Goal: Task Accomplishment & Management: Complete application form

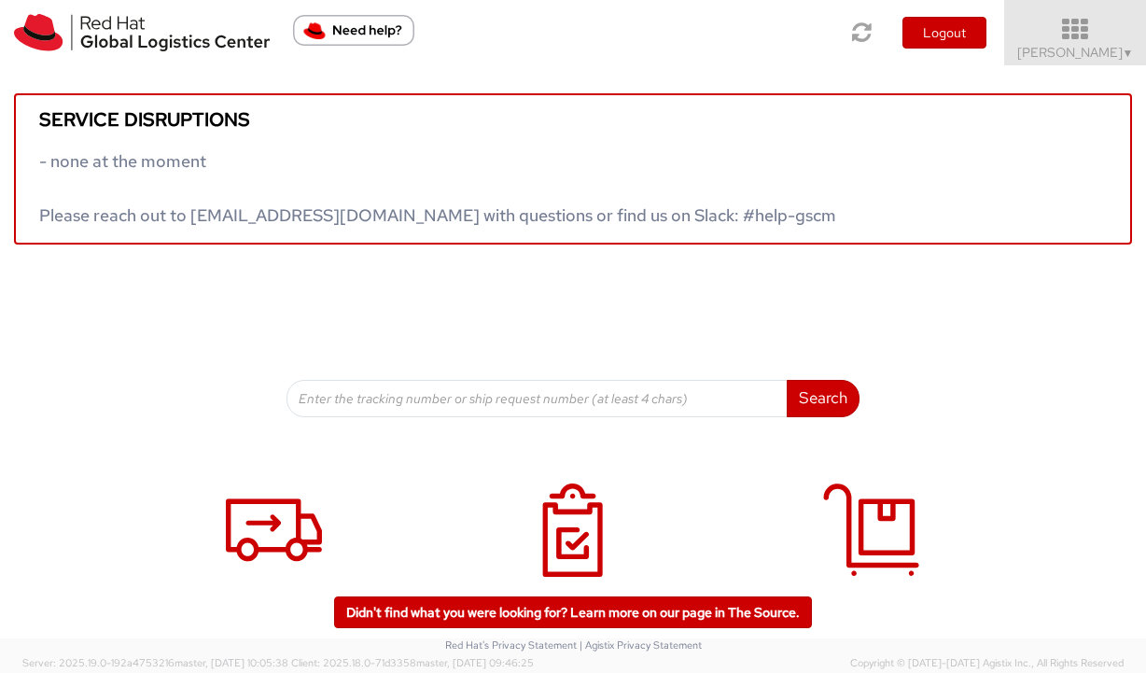
click at [1081, 31] on icon at bounding box center [1075, 30] width 163 height 26
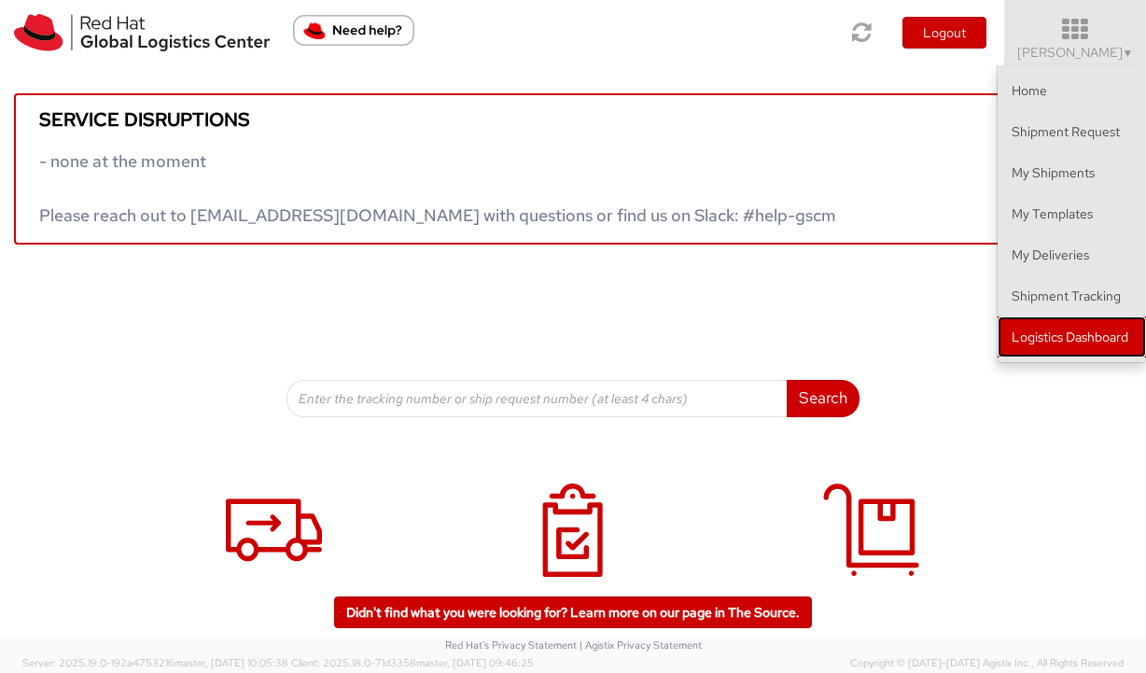
click at [1039, 332] on link "Logistics Dashboard" at bounding box center [1072, 336] width 148 height 41
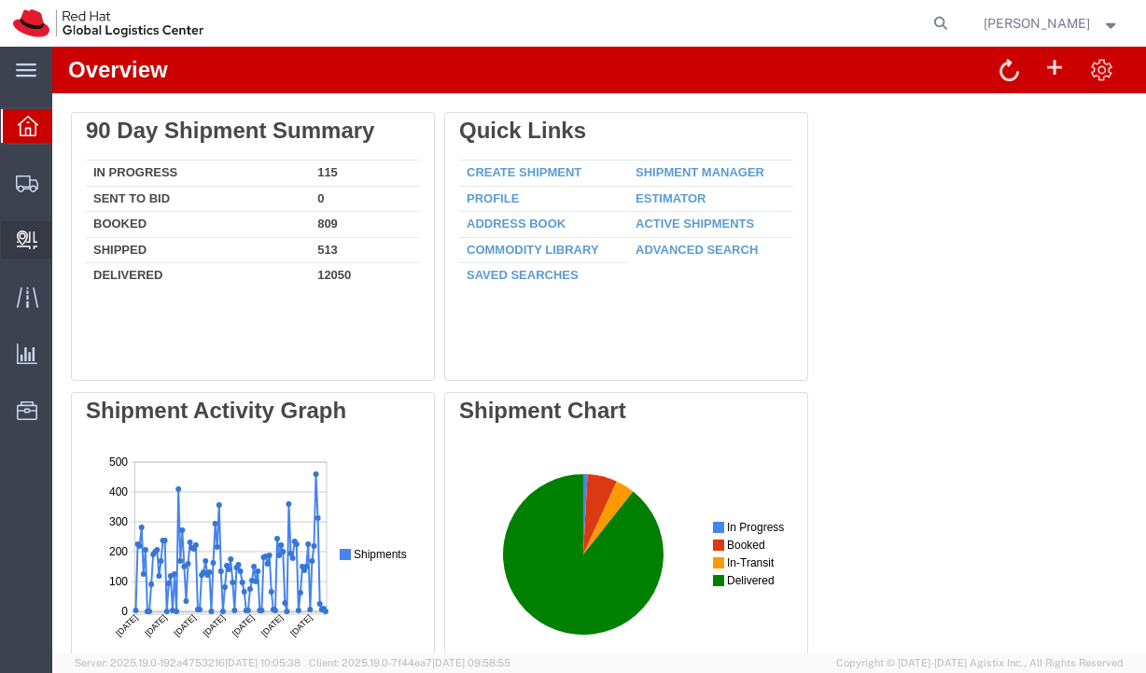
click at [0, 0] on span "Create Delivery" at bounding box center [0, 0] width 0 height 0
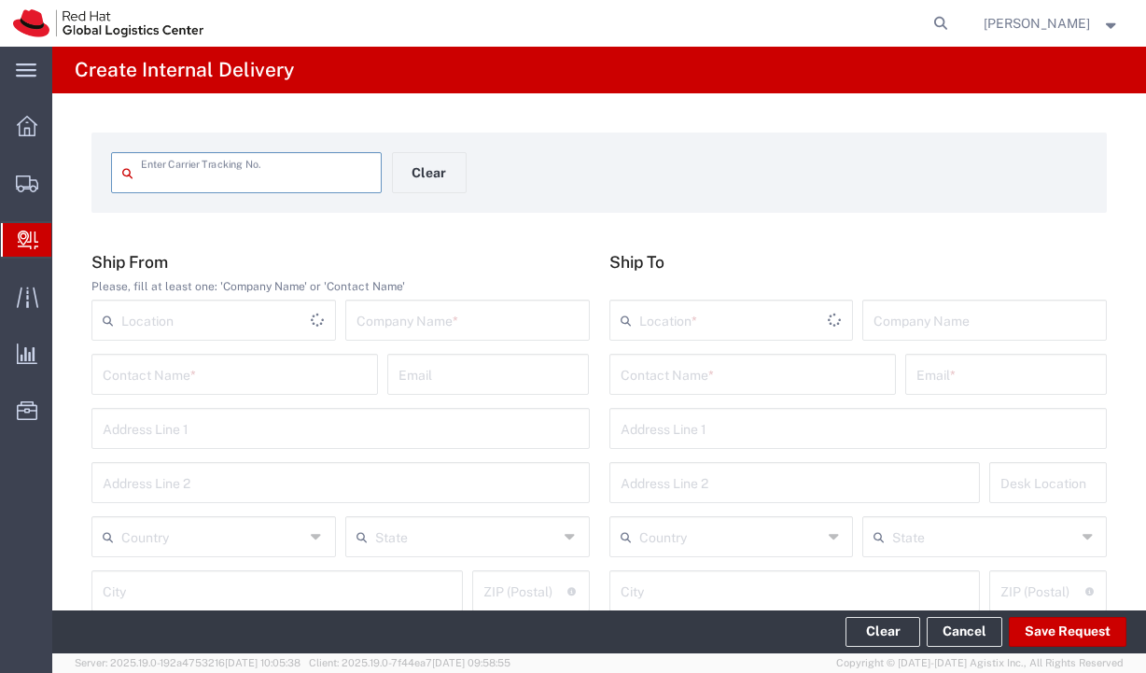
click at [539, 137] on form "Enter Carrier Tracking No. Clear" at bounding box center [599, 173] width 1016 height 80
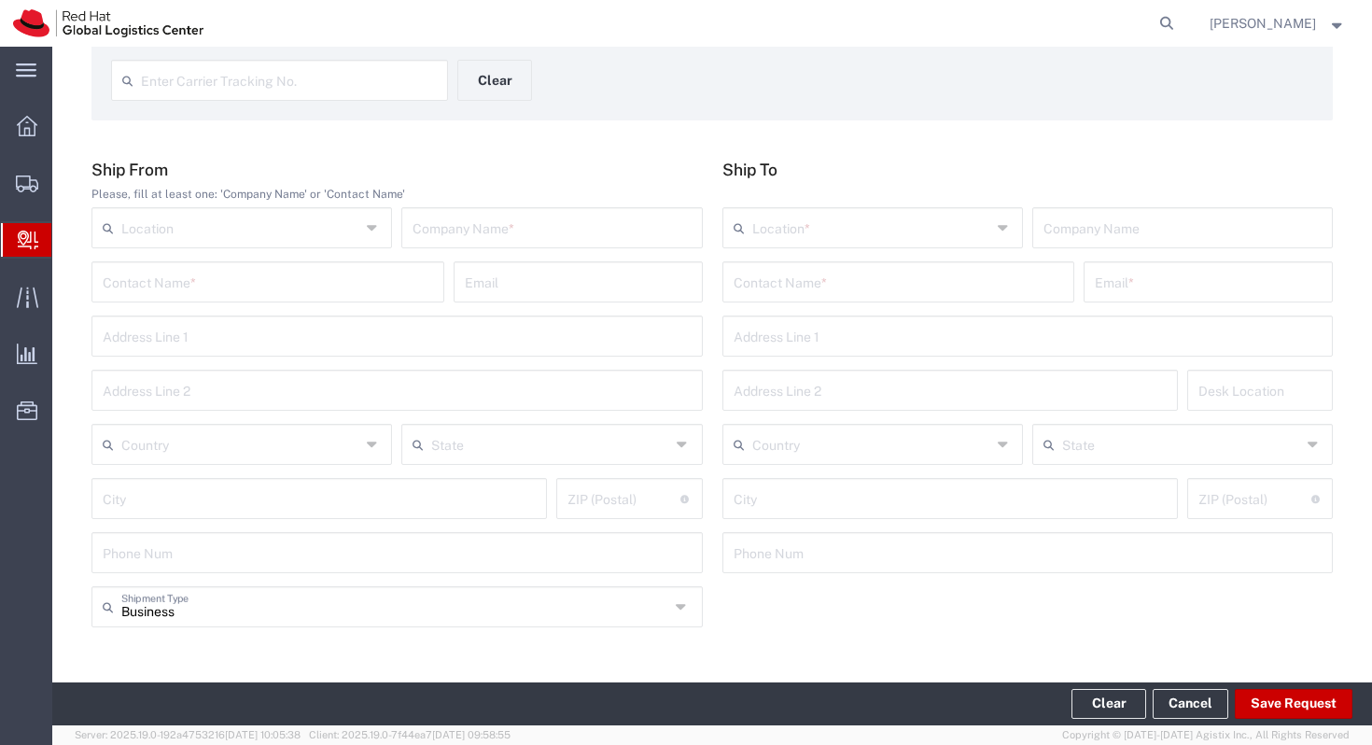
scroll to position [104, 0]
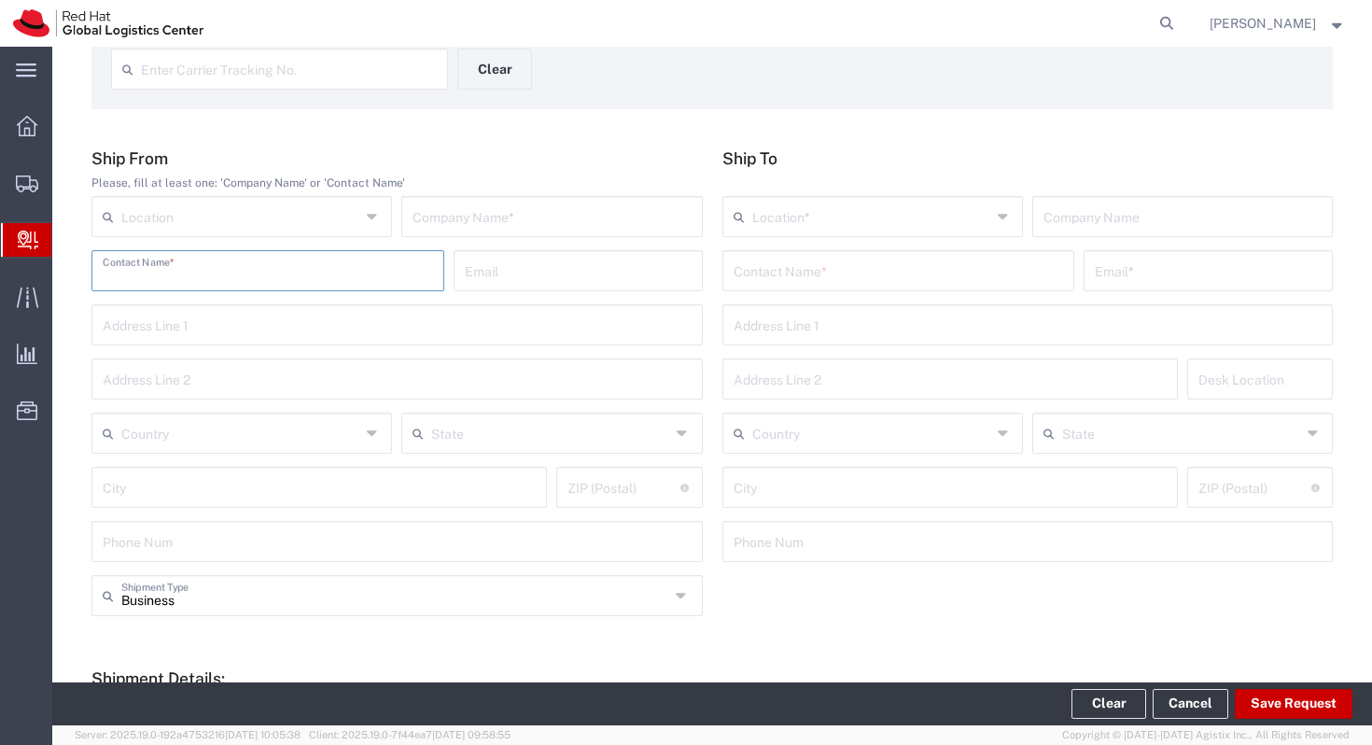
click at [377, 277] on input "text" at bounding box center [268, 269] width 330 height 33
type input "[PERSON_NAME]"
click at [383, 276] on input "[PERSON_NAME]" at bounding box center [268, 269] width 330 height 33
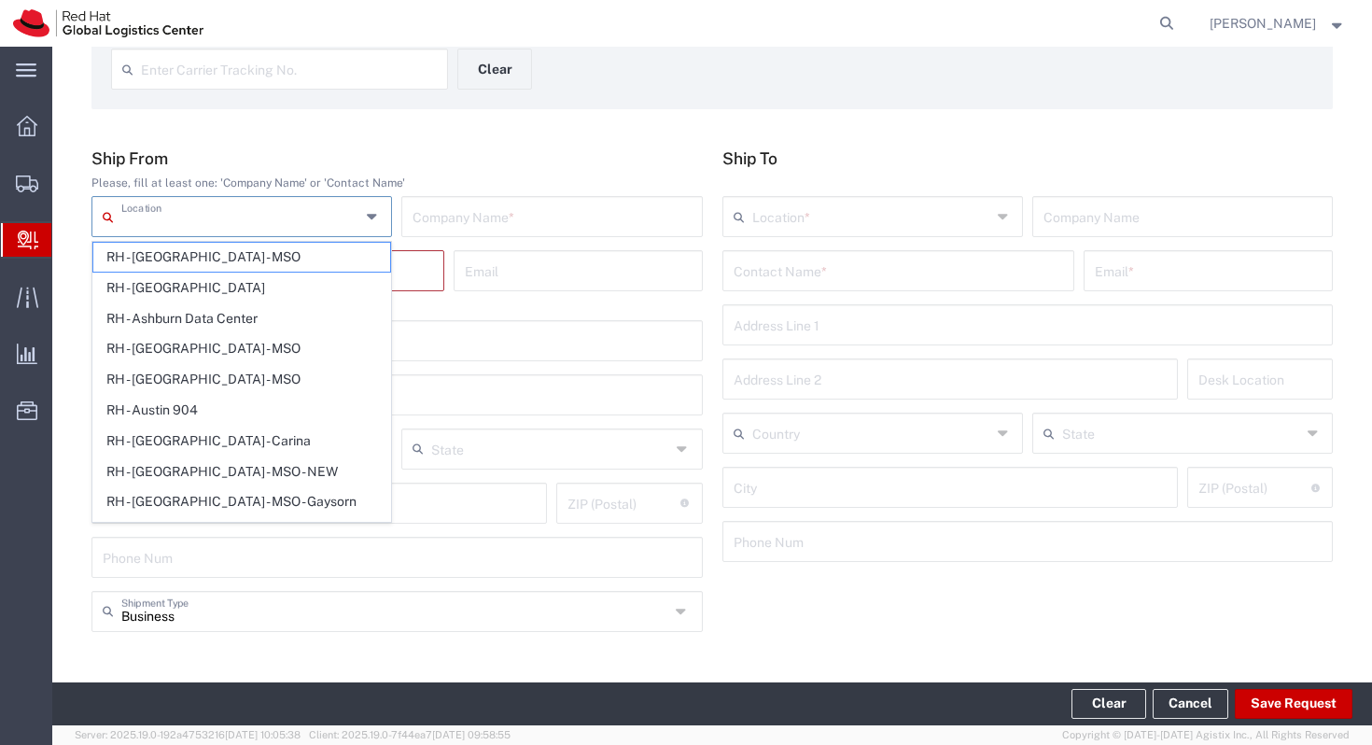
click at [342, 209] on input "text" at bounding box center [240, 215] width 239 height 33
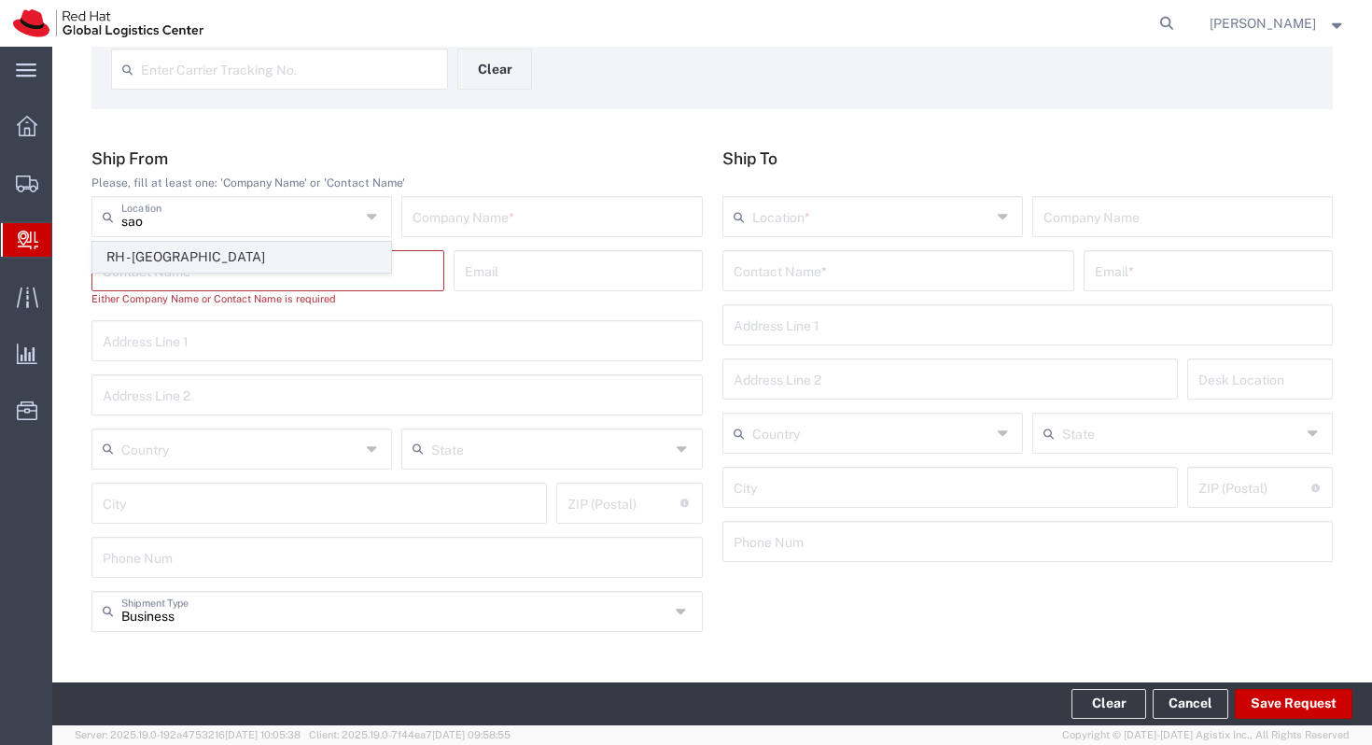
click at [302, 260] on span "RH - [GEOGRAPHIC_DATA]" at bounding box center [241, 257] width 297 height 29
type input "RH - [GEOGRAPHIC_DATA]"
type input "Red Hat Brasil Limitada"
type input "Av. Brg. [PERSON_NAME][GEOGRAPHIC_DATA], 3732"
type input "Floor 24 and 25, Itaim Bibi"
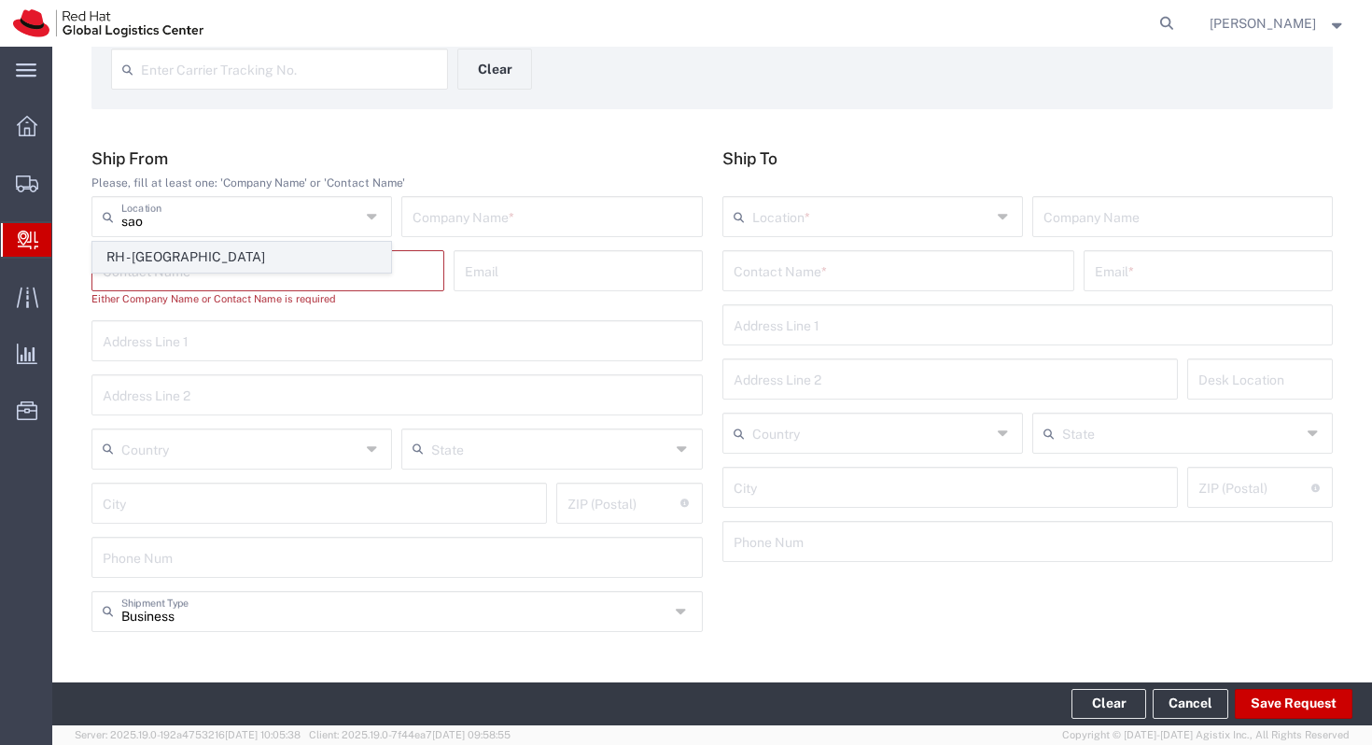
type input "[GEOGRAPHIC_DATA]"
type input "04538-132"
type input "000"
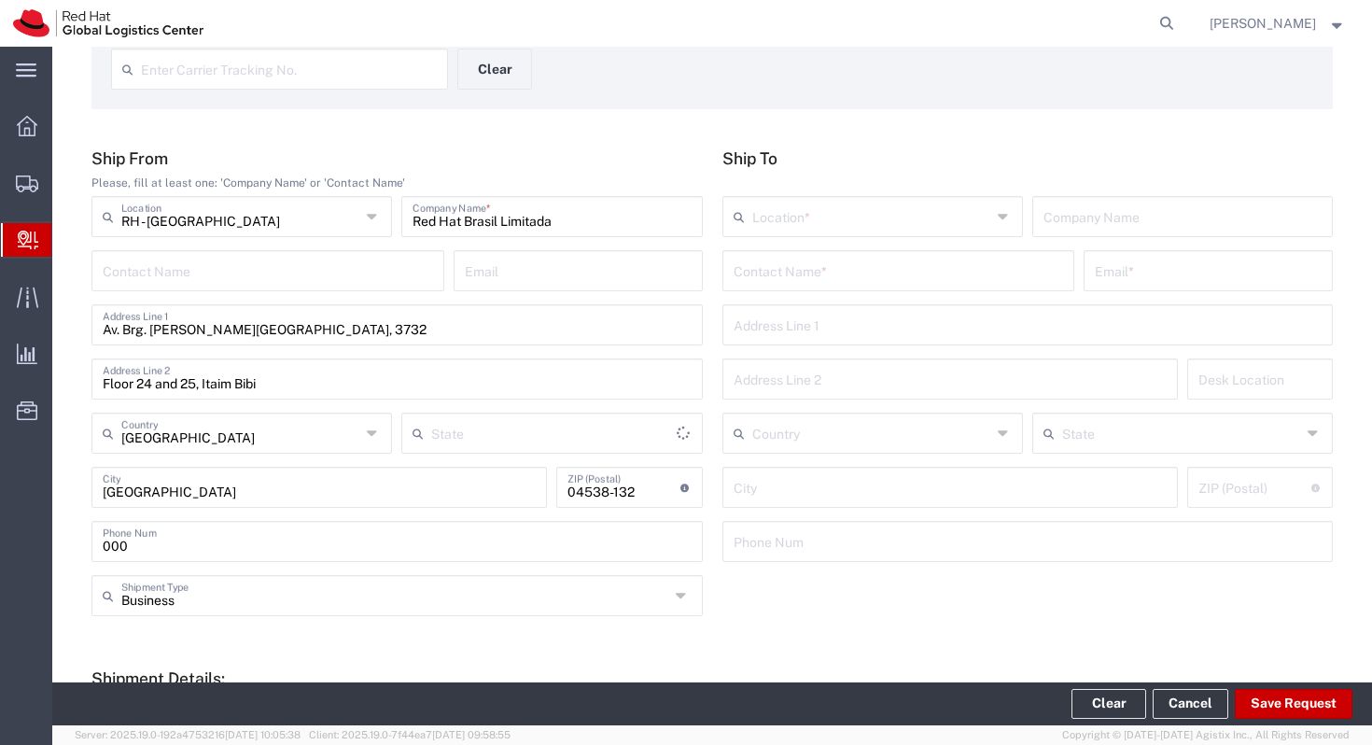
type input "[GEOGRAPHIC_DATA]"
click at [824, 263] on input "text" at bounding box center [899, 269] width 330 height 33
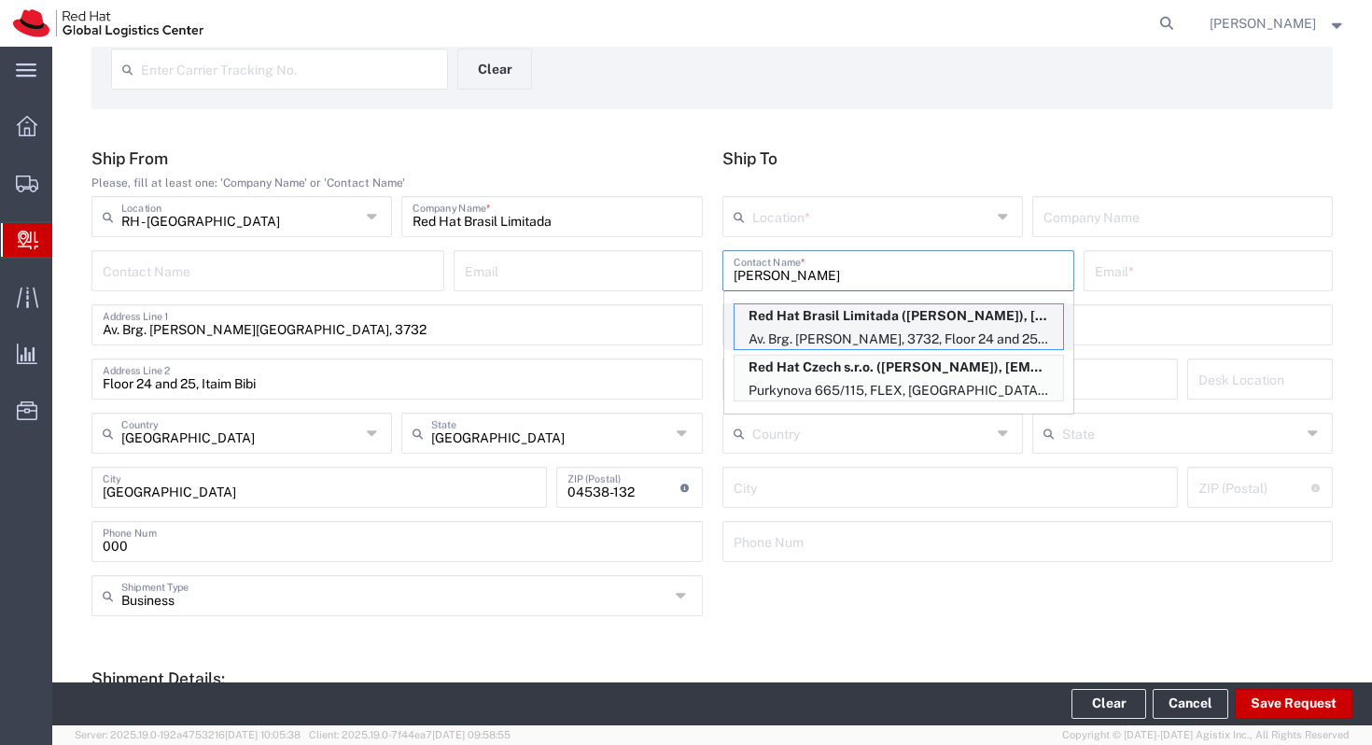
type input "[PERSON_NAME]"
click at [838, 337] on p "Av. Brg. [PERSON_NAME], 3732, Floor 24 and 25, Itaim Bibi, FLEX, [GEOGRAPHIC_DA…" at bounding box center [899, 339] width 329 height 23
type input "RH - [GEOGRAPHIC_DATA]"
type input "Red Hat Brasil Limitada"
type input "[PERSON_NAME]"
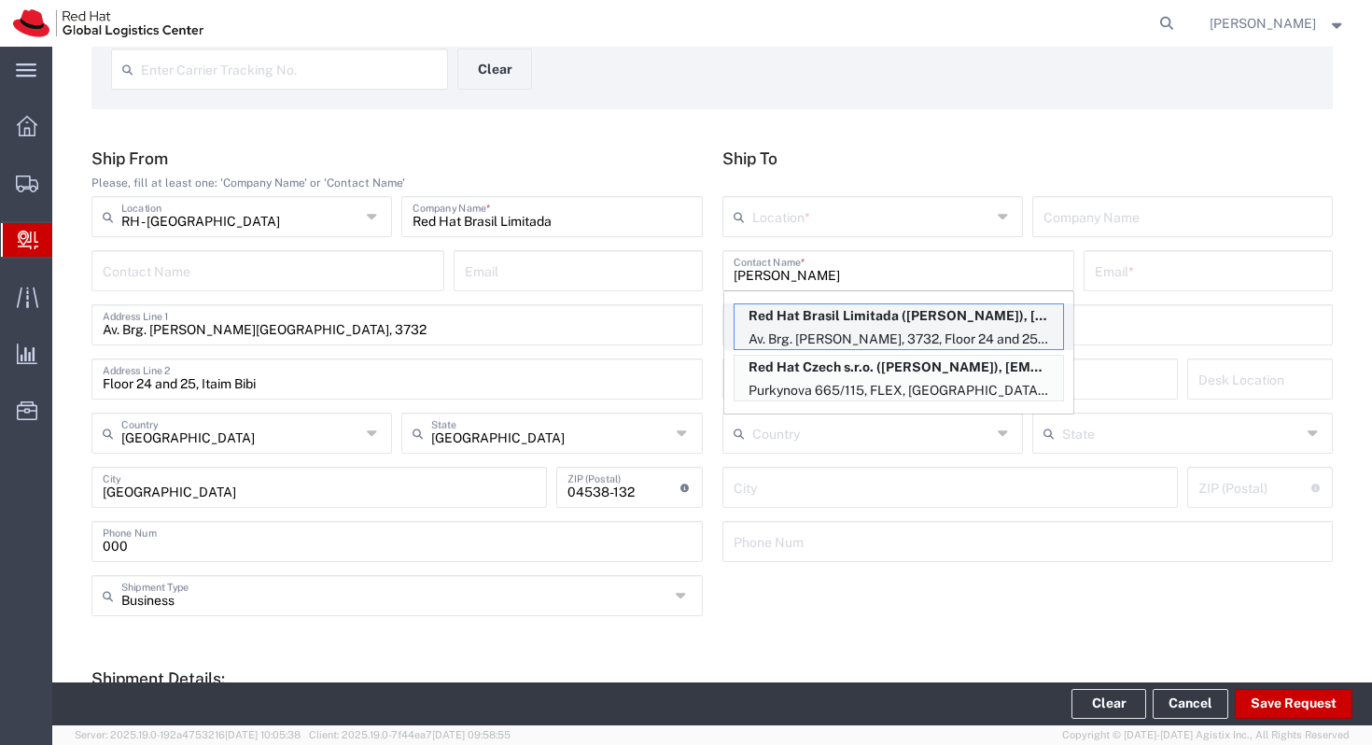
type input "[EMAIL_ADDRESS][DOMAIN_NAME]"
type input "Av. Brg. [PERSON_NAME][GEOGRAPHIC_DATA], 3732"
type input "Floor 24 and 25, Itaim Bibi"
type input "FLEX"
type input "[GEOGRAPHIC_DATA]"
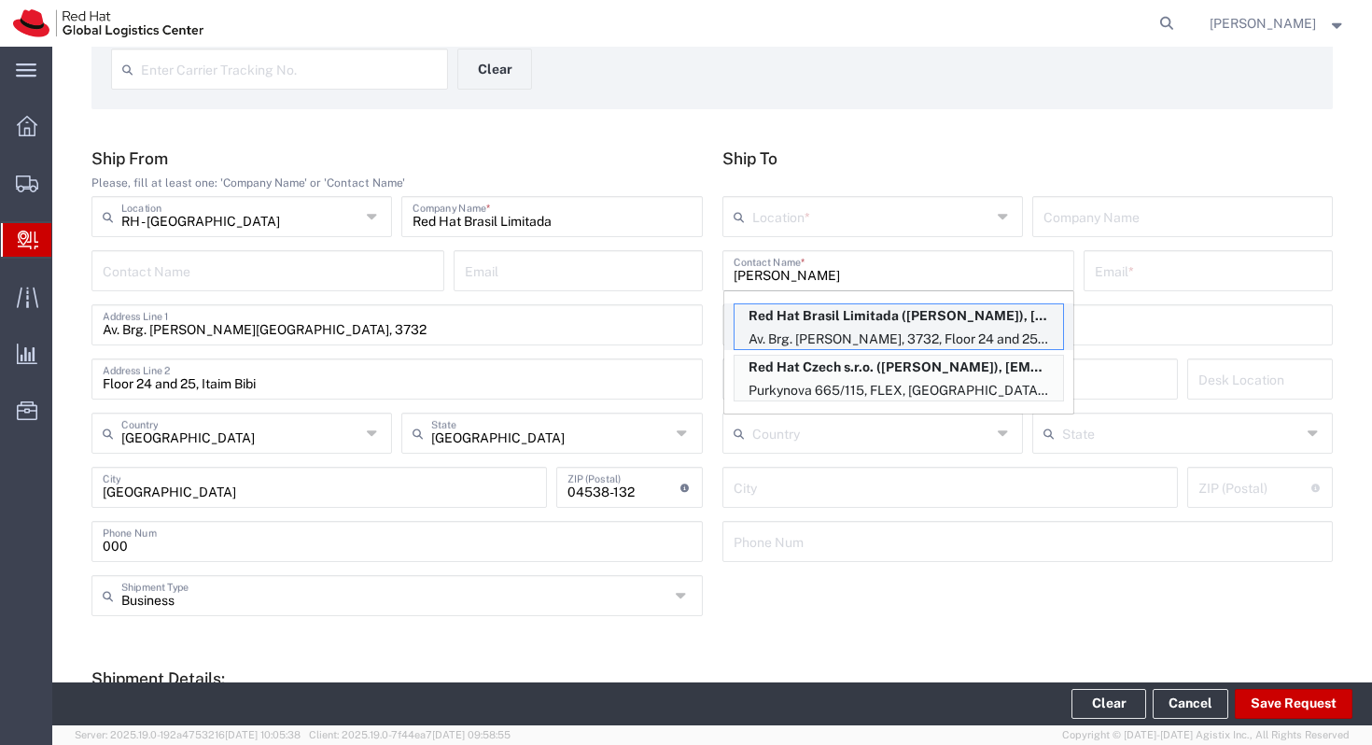
type input "[GEOGRAPHIC_DATA]"
type input "04538-132"
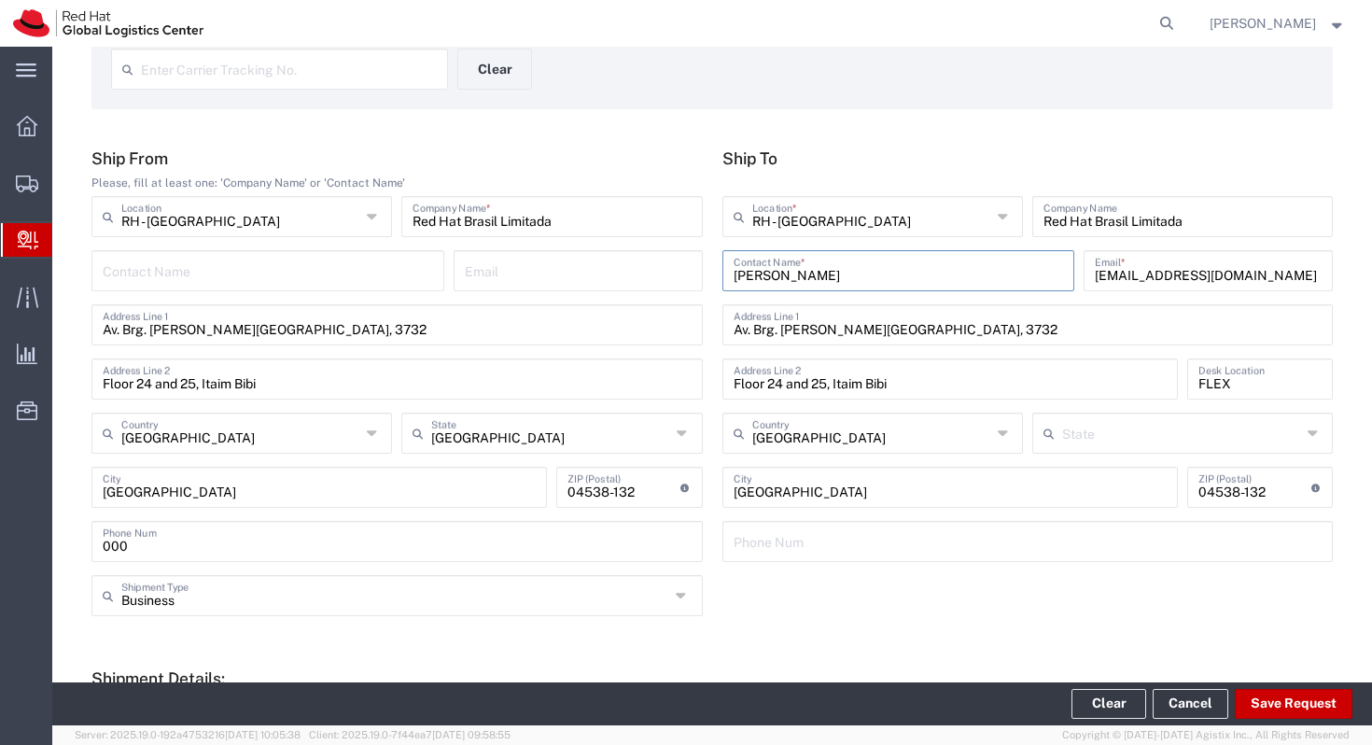
type input "[GEOGRAPHIC_DATA]"
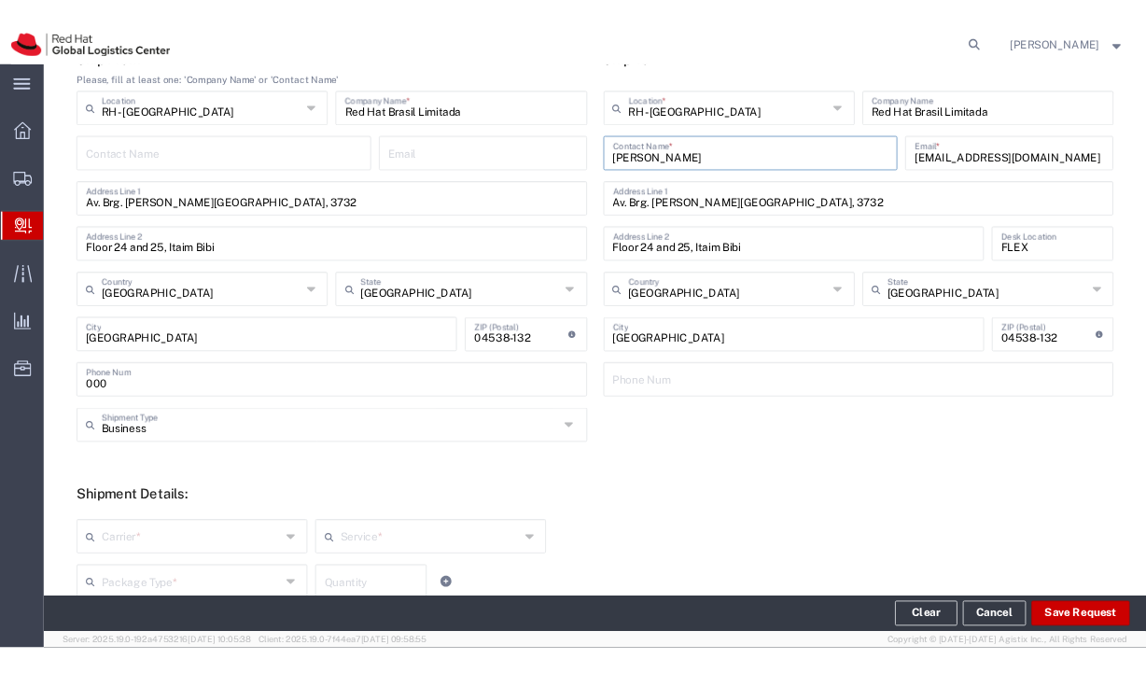
scroll to position [591, 0]
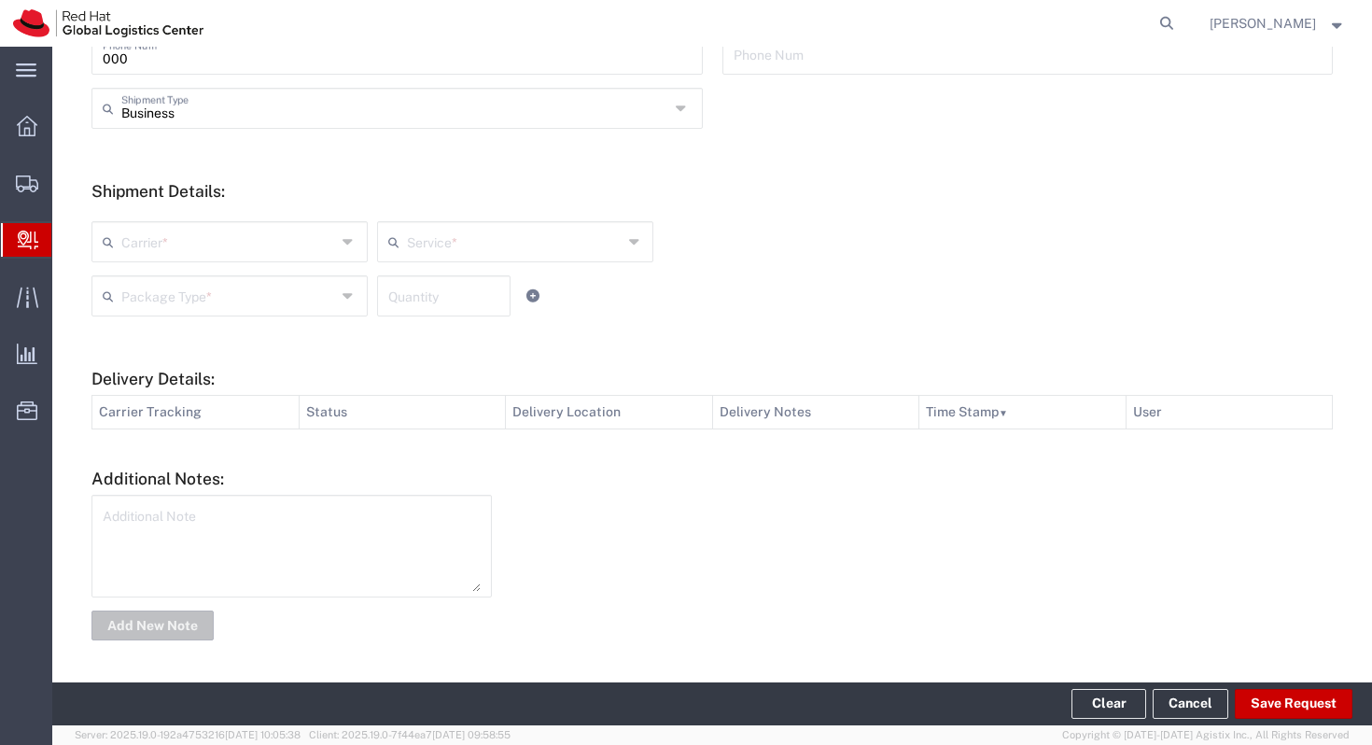
click at [339, 233] on div "Carrier *" at bounding box center [229, 241] width 276 height 41
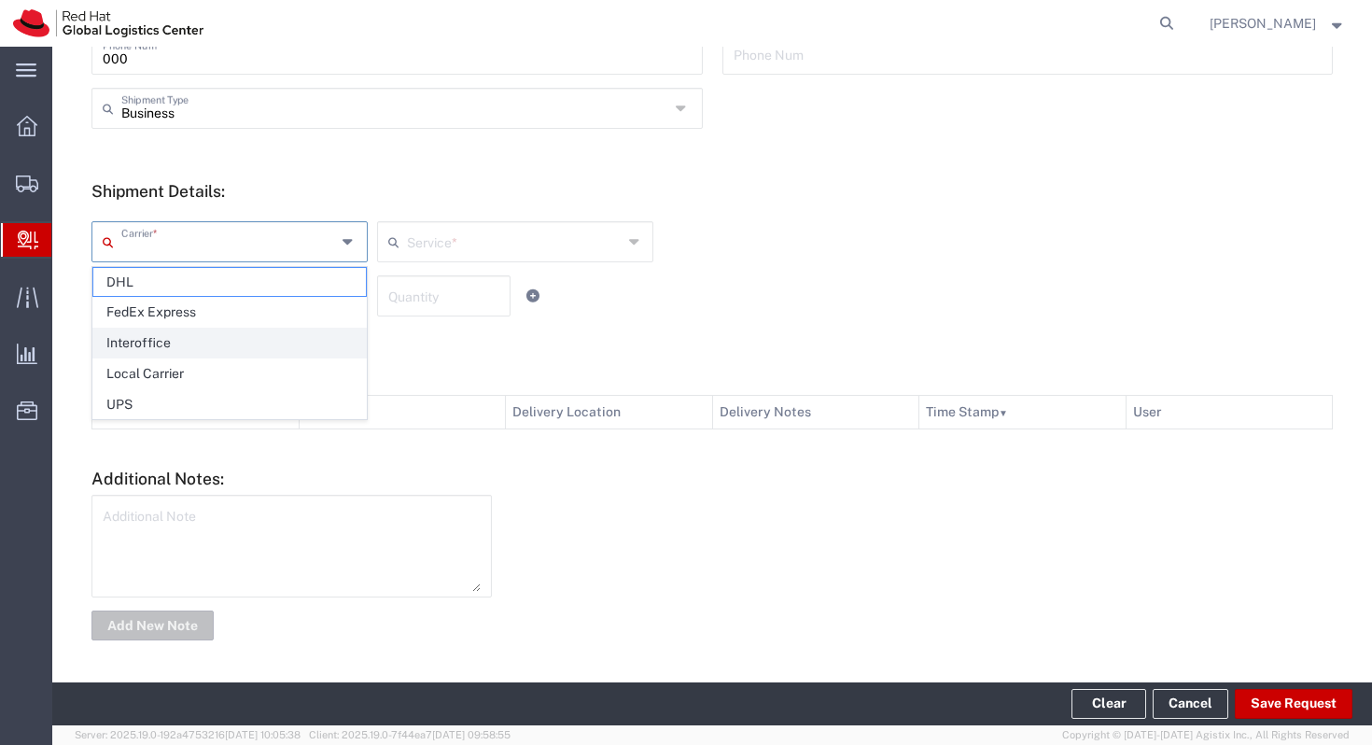
click at [291, 347] on span "Interoffice" at bounding box center [229, 343] width 273 height 29
type input "Interoffice"
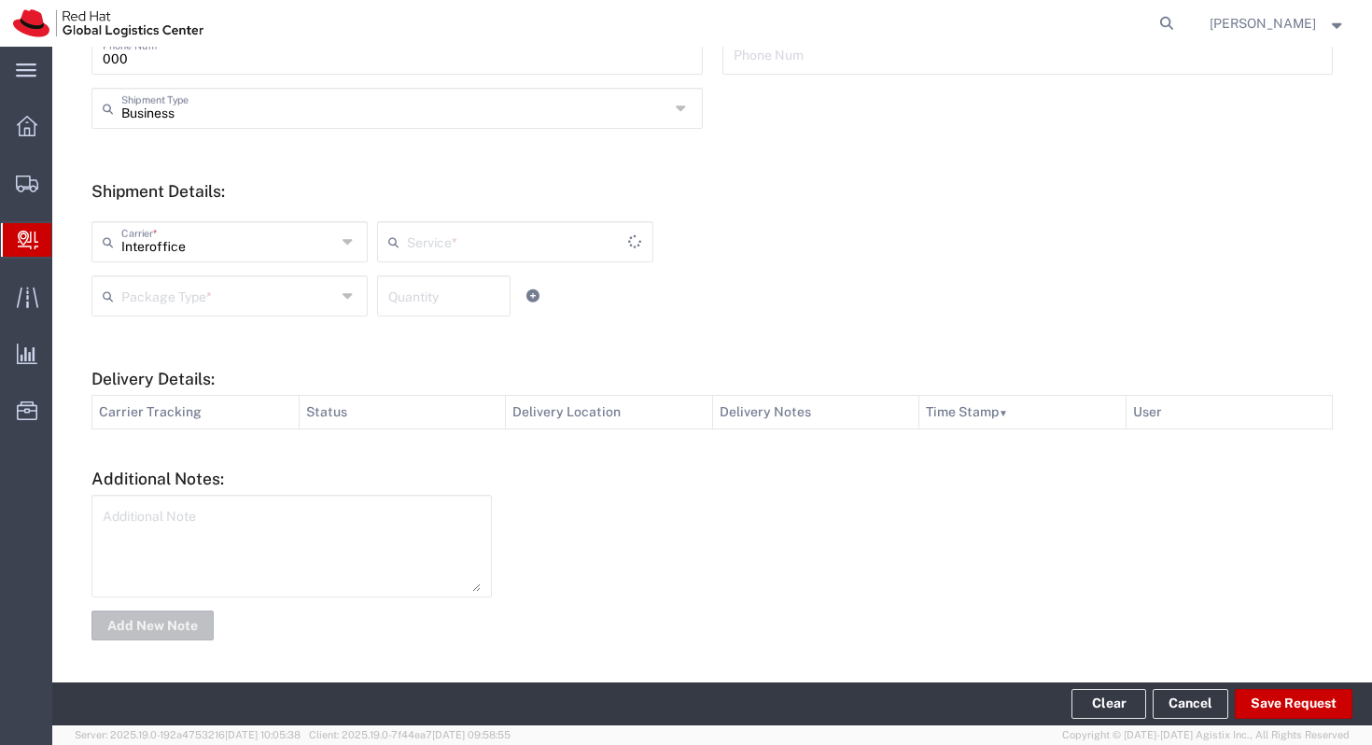
type input "IO_Ground"
click at [306, 292] on input "text" at bounding box center [228, 294] width 215 height 33
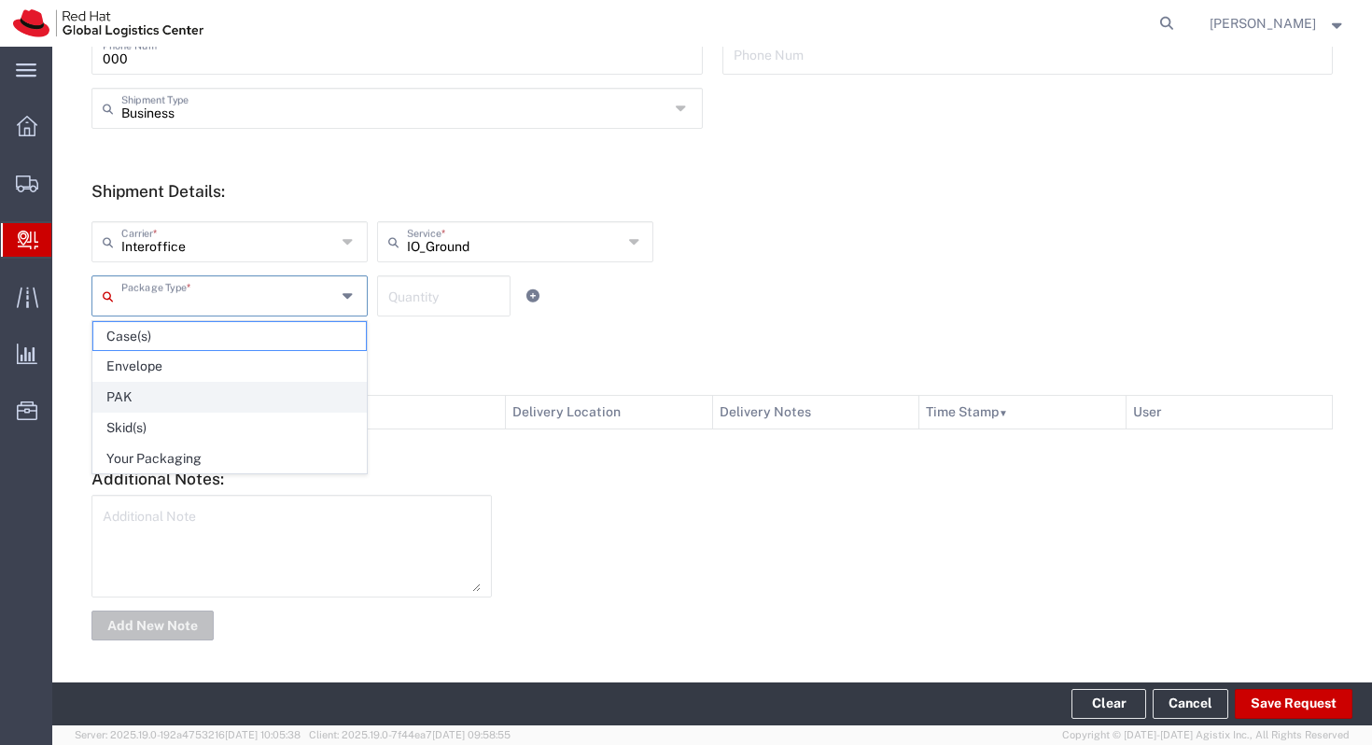
click at [255, 394] on span "PAK" at bounding box center [229, 397] width 273 height 29
type input "PAK"
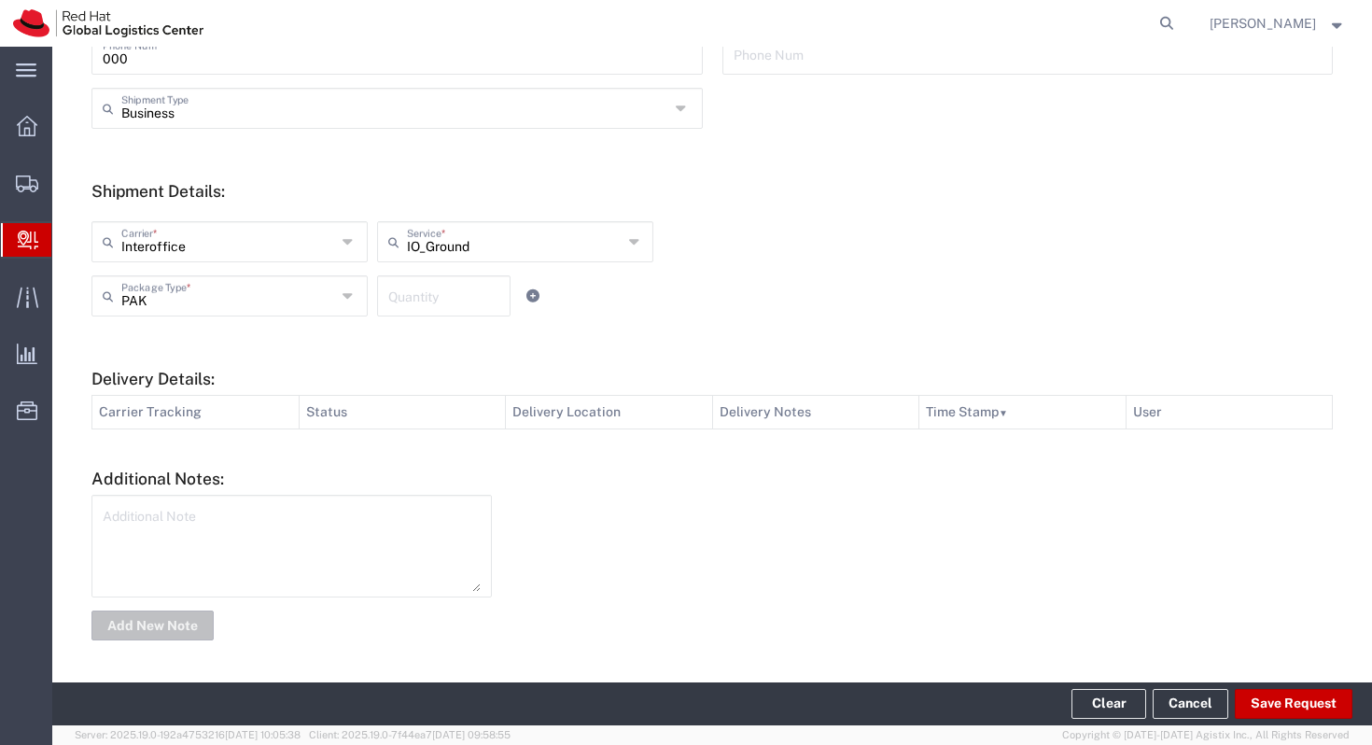
click at [223, 512] on textarea at bounding box center [292, 545] width 378 height 91
type textarea "C"
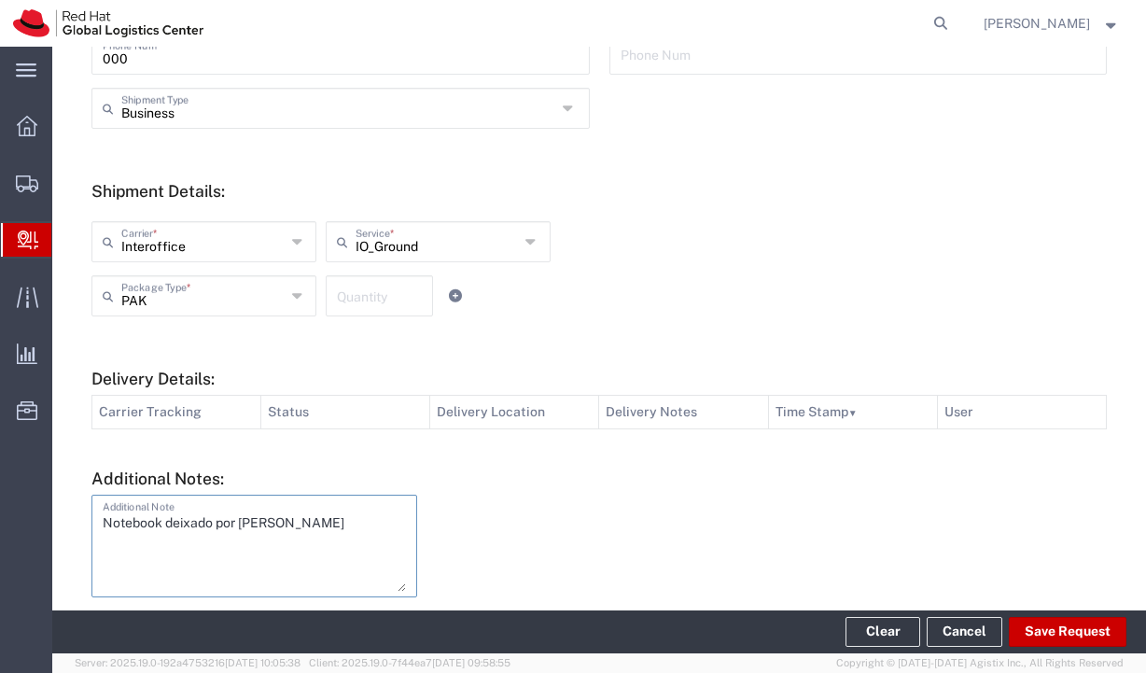
scroll to position [663, 0]
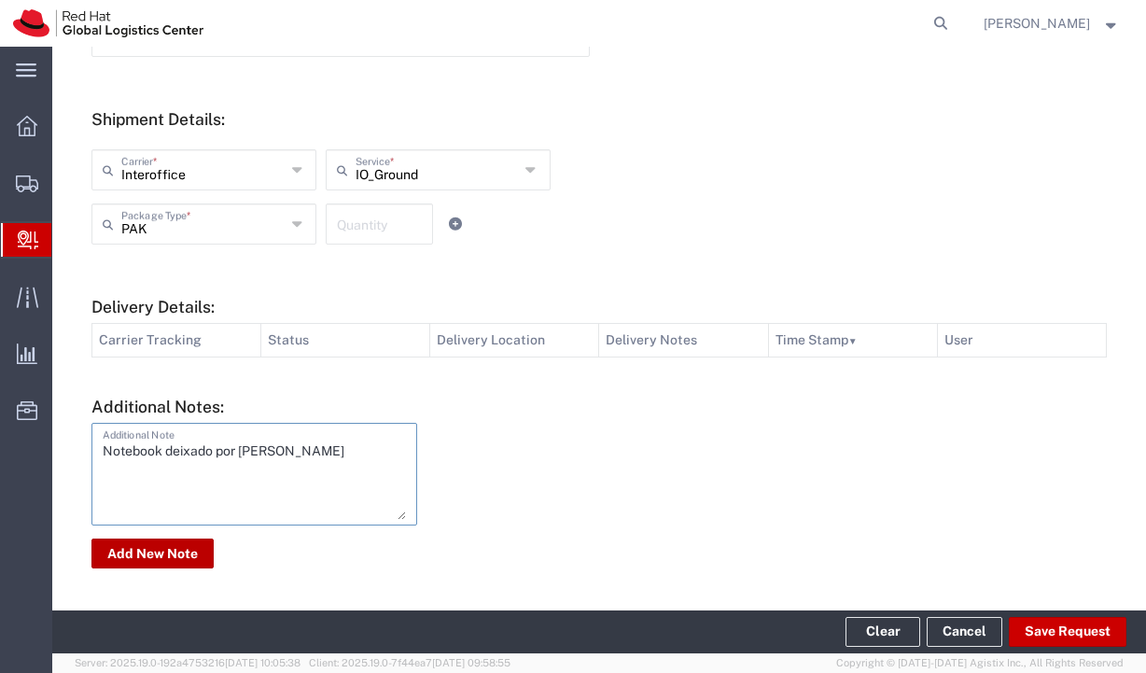
type textarea "Notebook deixado por [PERSON_NAME]"
click at [155, 549] on button "Add New Note" at bounding box center [152, 554] width 122 height 30
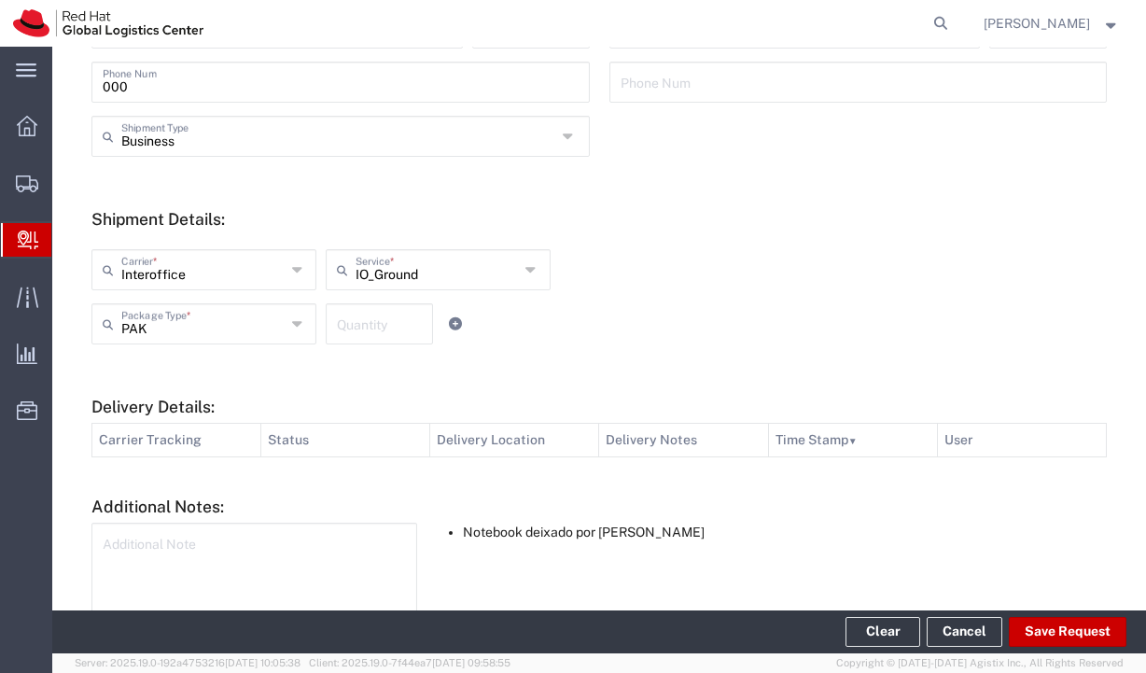
scroll to position [548, 0]
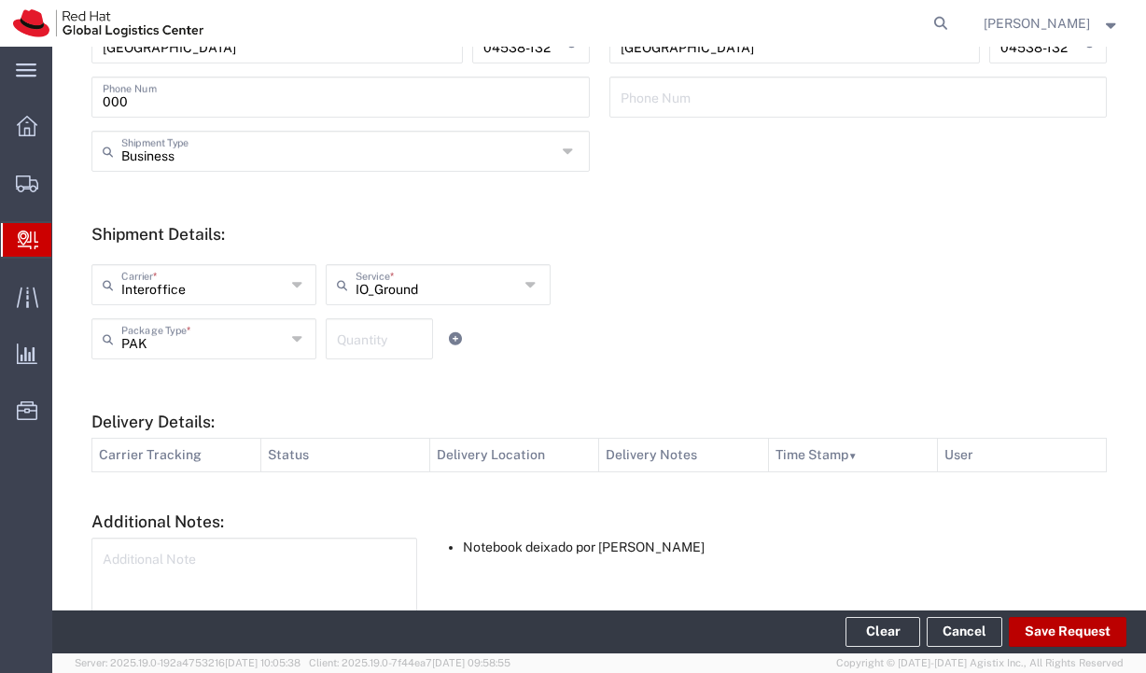
click at [1025, 633] on button "Save Request" at bounding box center [1068, 632] width 118 height 30
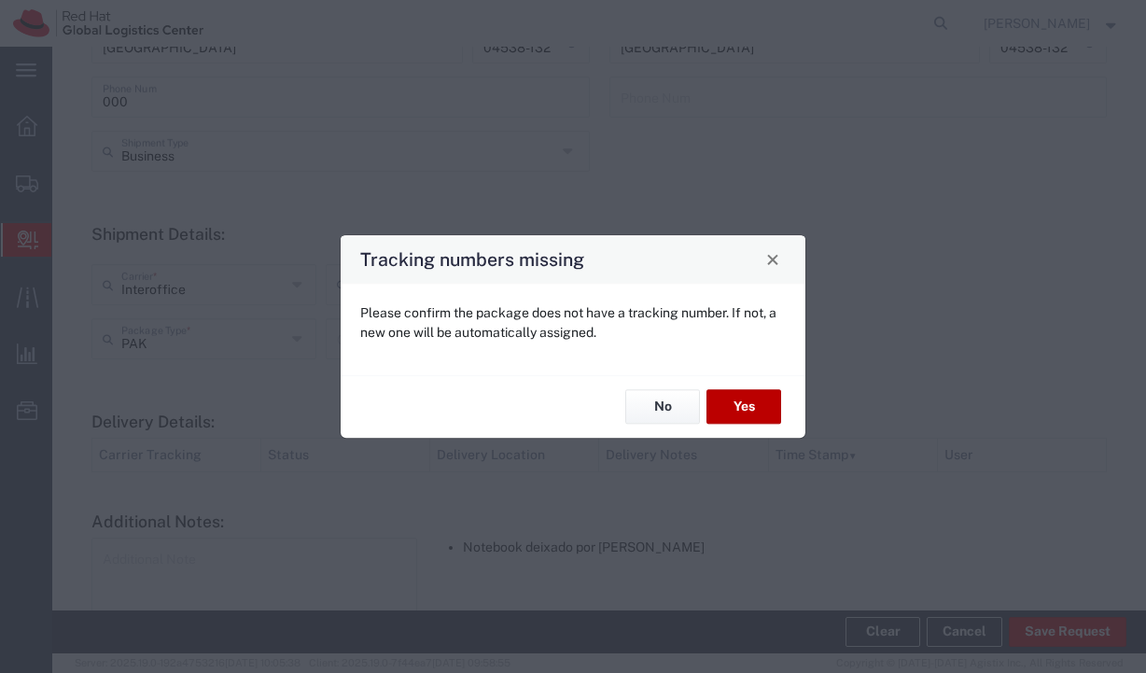
click at [752, 410] on button "Yes" at bounding box center [744, 407] width 75 height 35
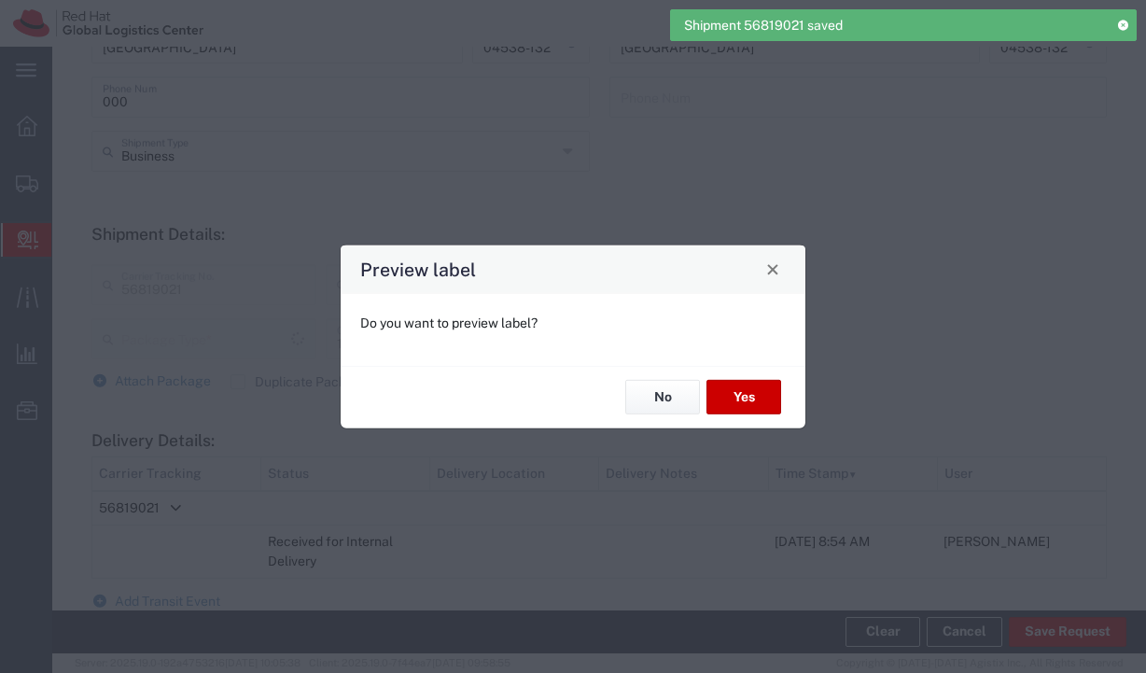
type input "IO_Ground"
type input "PAK"
click at [758, 390] on button "Yes" at bounding box center [744, 397] width 75 height 35
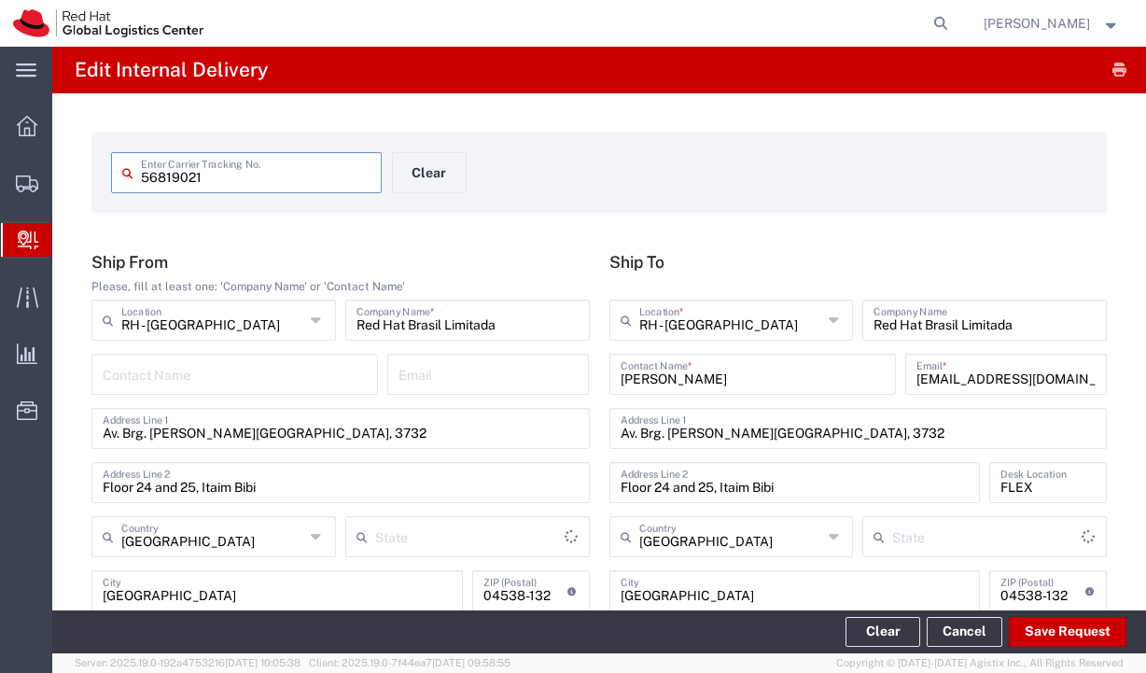
type input "[GEOGRAPHIC_DATA]"
type input "PAK"
type input "IO_Ground"
type input "[GEOGRAPHIC_DATA]"
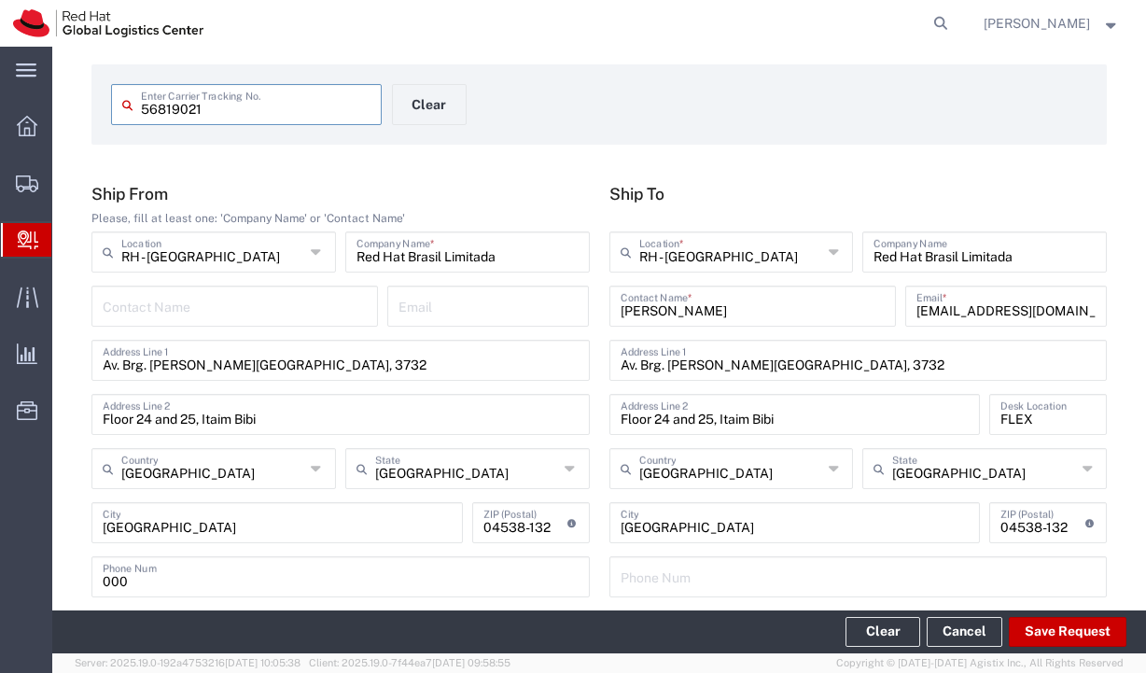
scroll to position [94, 0]
